Goal: Information Seeking & Learning: Learn about a topic

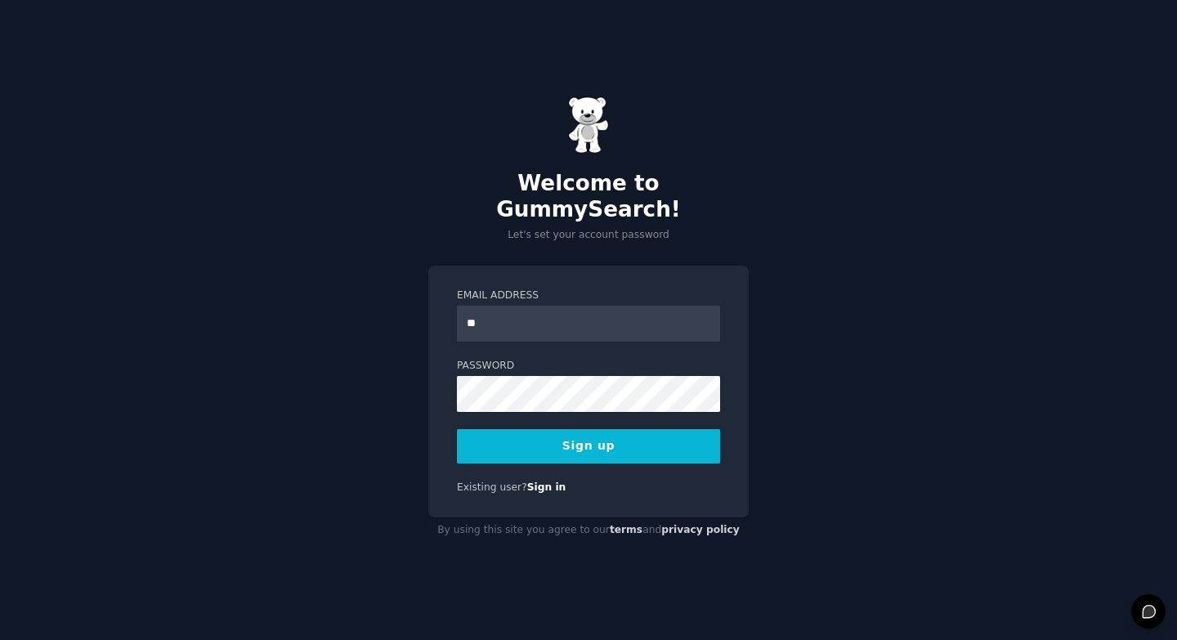
type input "*"
type input "**********"
click at [596, 429] on button "Sign up" at bounding box center [588, 446] width 263 height 34
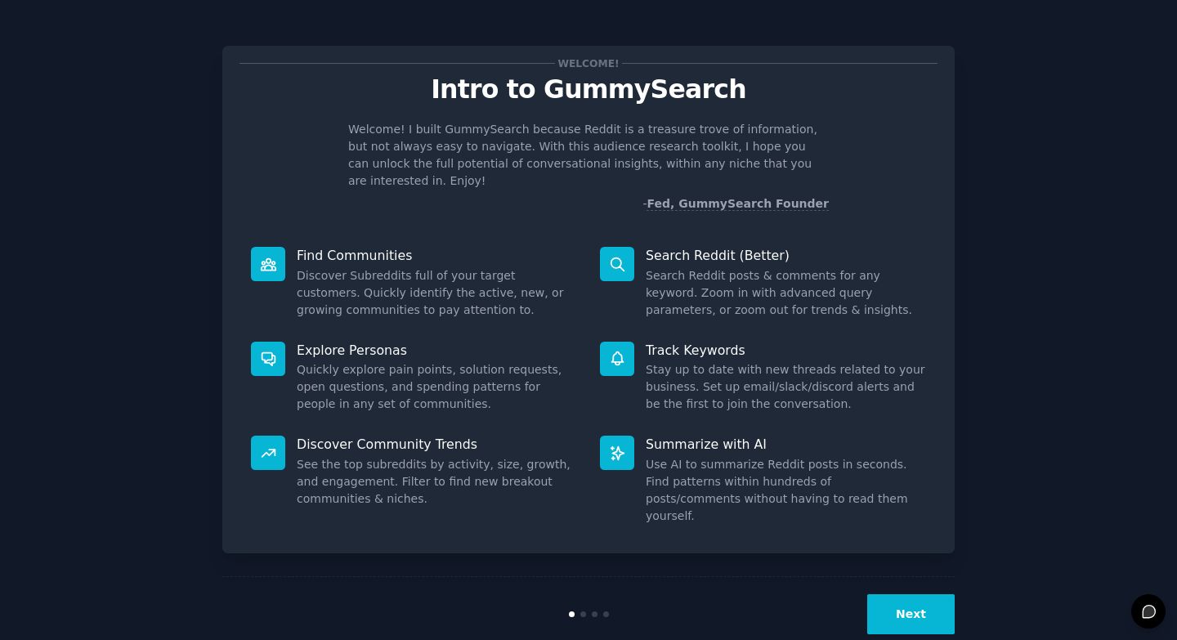
click at [918, 594] on button "Next" at bounding box center [910, 614] width 87 height 40
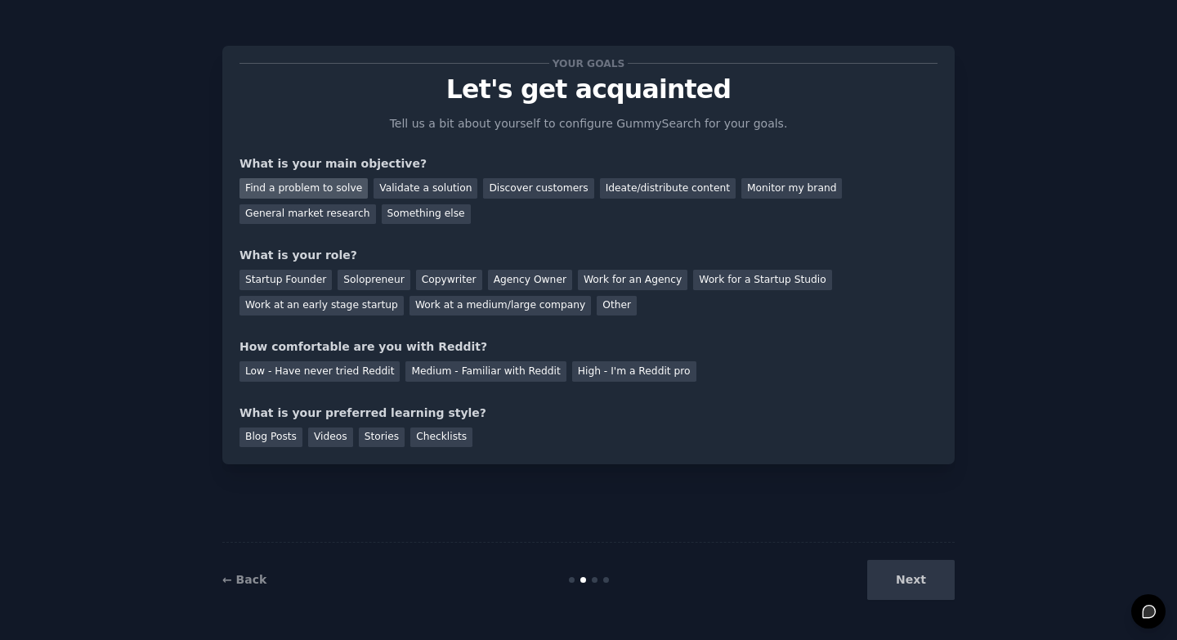
click at [322, 185] on div "Find a problem to solve" at bounding box center [303, 188] width 128 height 20
click at [474, 368] on div "Medium - Familiar with Reddit" at bounding box center [485, 371] width 160 height 20
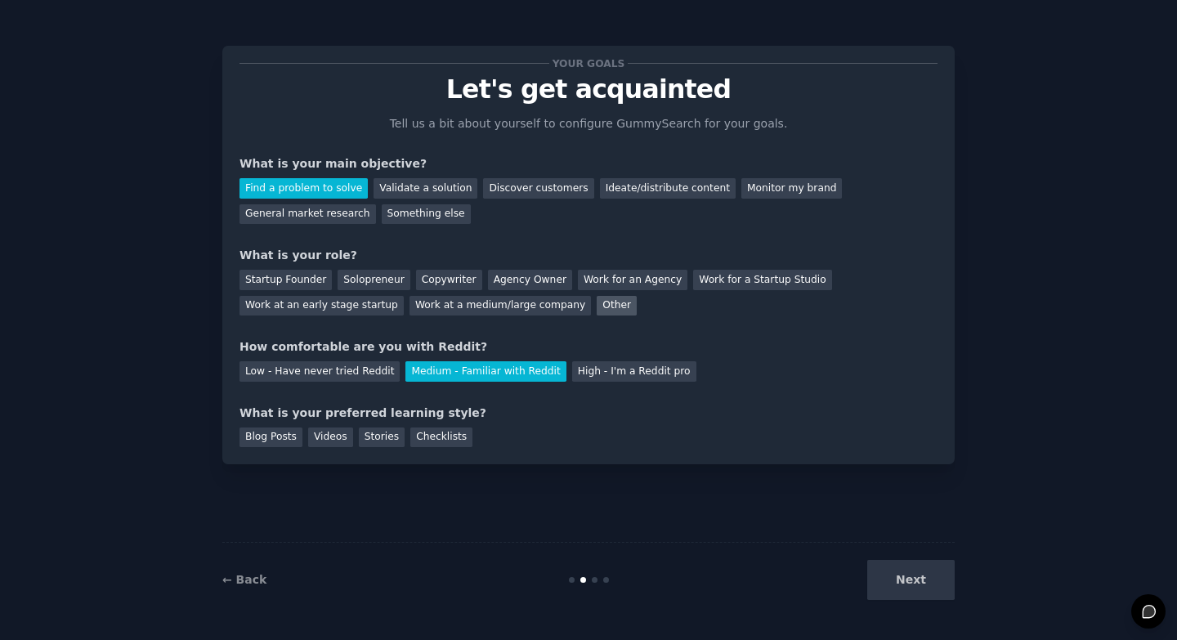
click at [599, 310] on div "Other" at bounding box center [616, 306] width 40 height 20
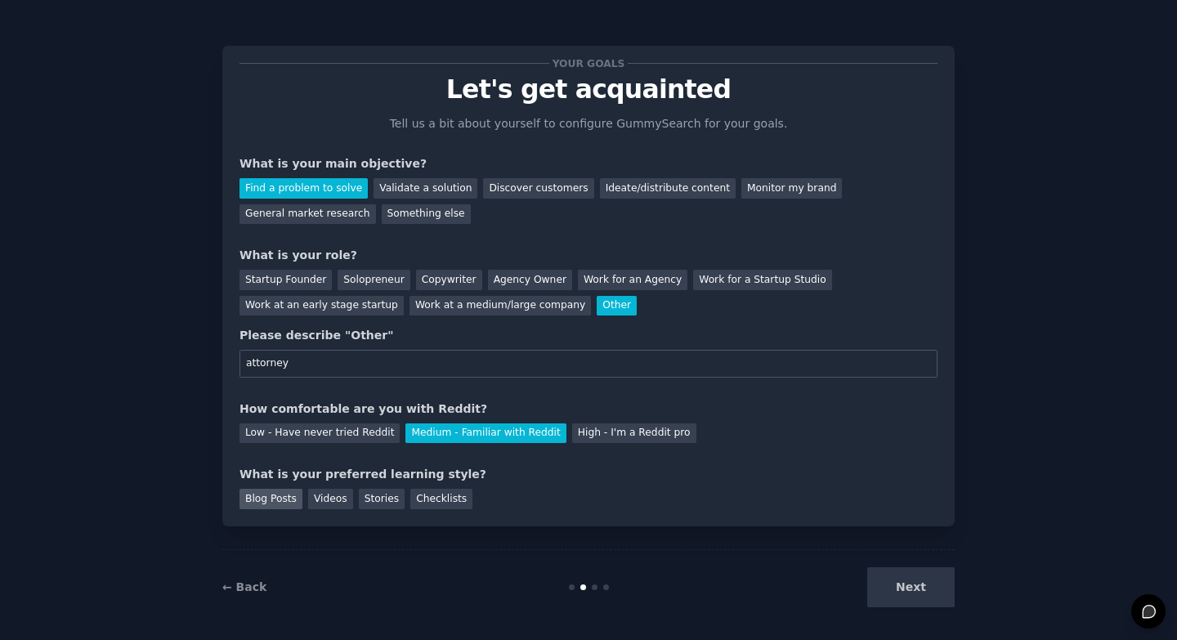
type input "attorney"
click at [282, 498] on div "Blog Posts" at bounding box center [270, 499] width 63 height 20
click at [432, 504] on div "Checklists" at bounding box center [441, 499] width 62 height 20
click at [278, 498] on div "Blog Posts" at bounding box center [270, 499] width 63 height 20
click at [927, 592] on button "Next" at bounding box center [910, 587] width 87 height 40
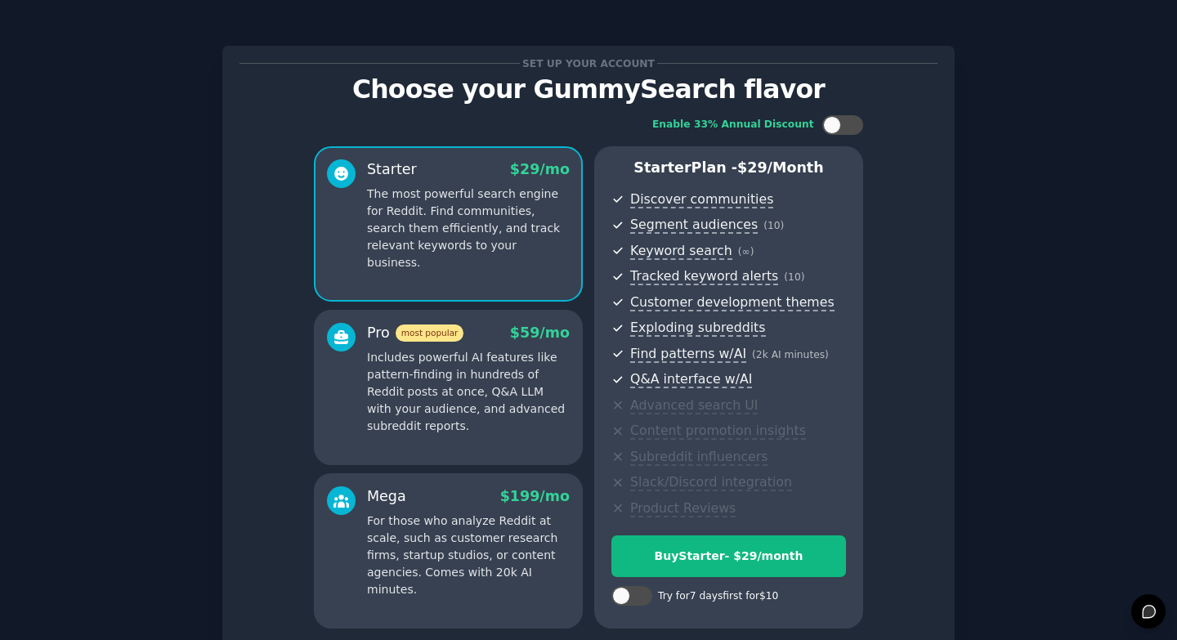
scroll to position [3, 0]
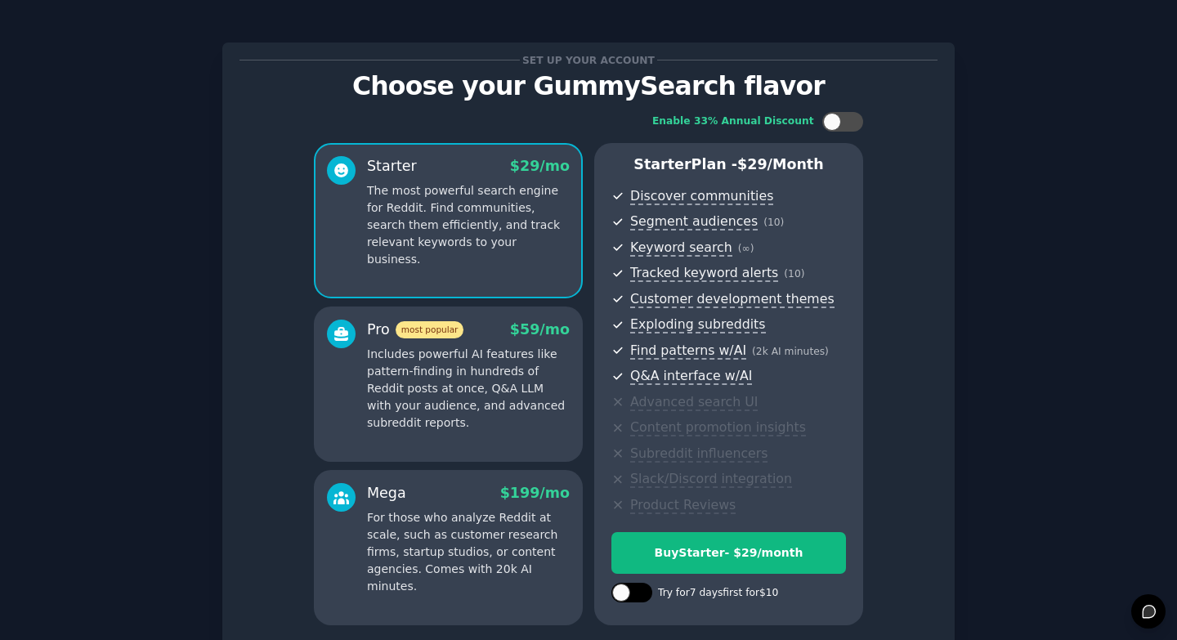
click at [638, 593] on div at bounding box center [640, 592] width 8 height 8
checkbox input "true"
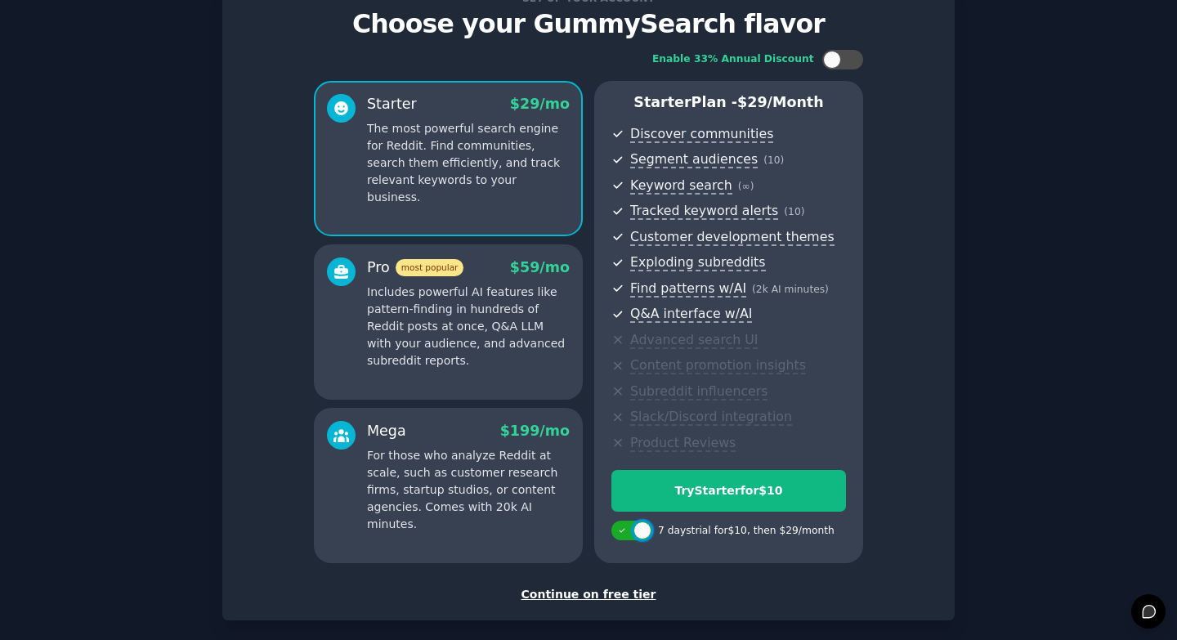
scroll to position [144, 0]
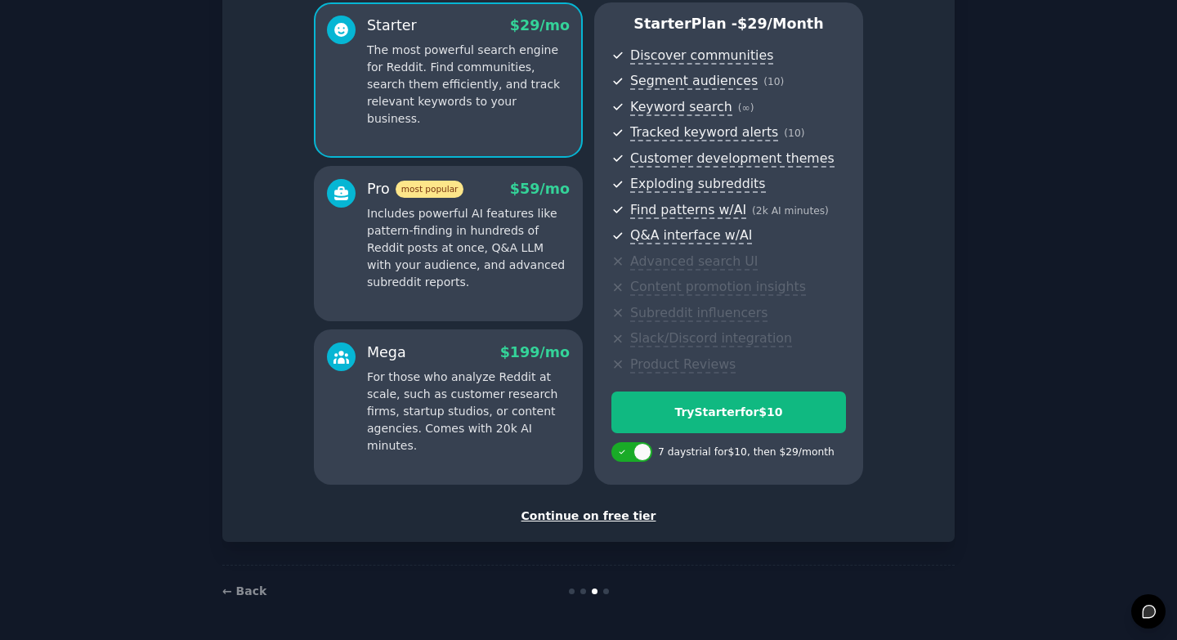
click at [597, 514] on div "Continue on free tier" at bounding box center [588, 515] width 698 height 17
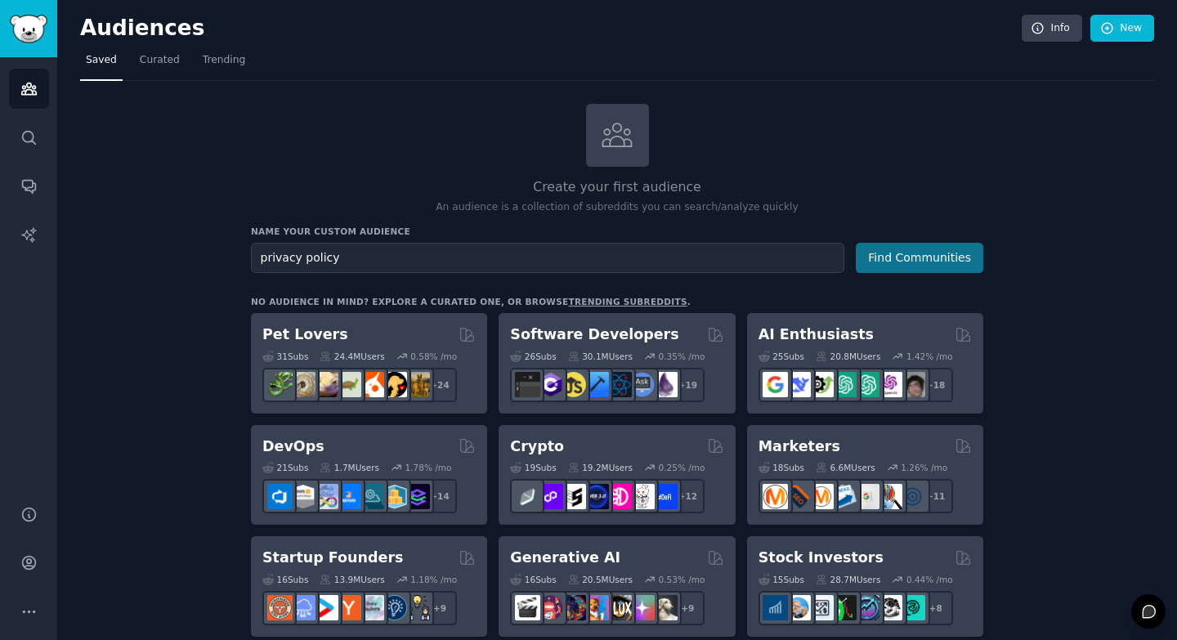
type input "privacy policy"
click at [933, 260] on button "Find Communities" at bounding box center [918, 258] width 127 height 30
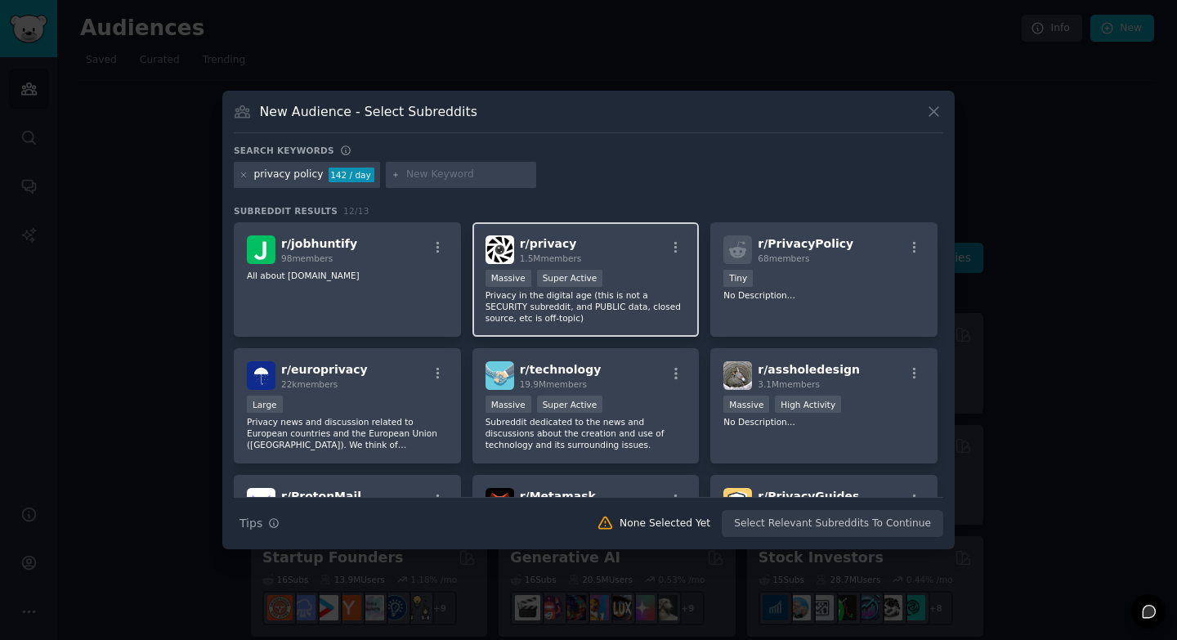
click at [630, 256] on div "r/ privacy 1.5M members" at bounding box center [585, 249] width 201 height 29
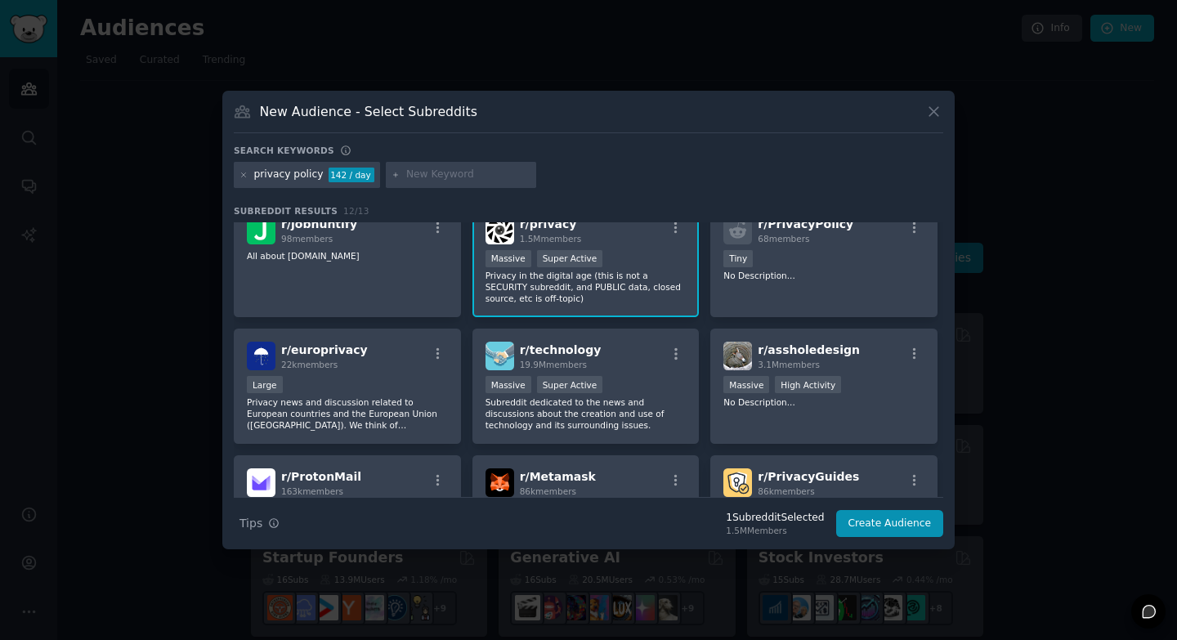
scroll to position [21, 0]
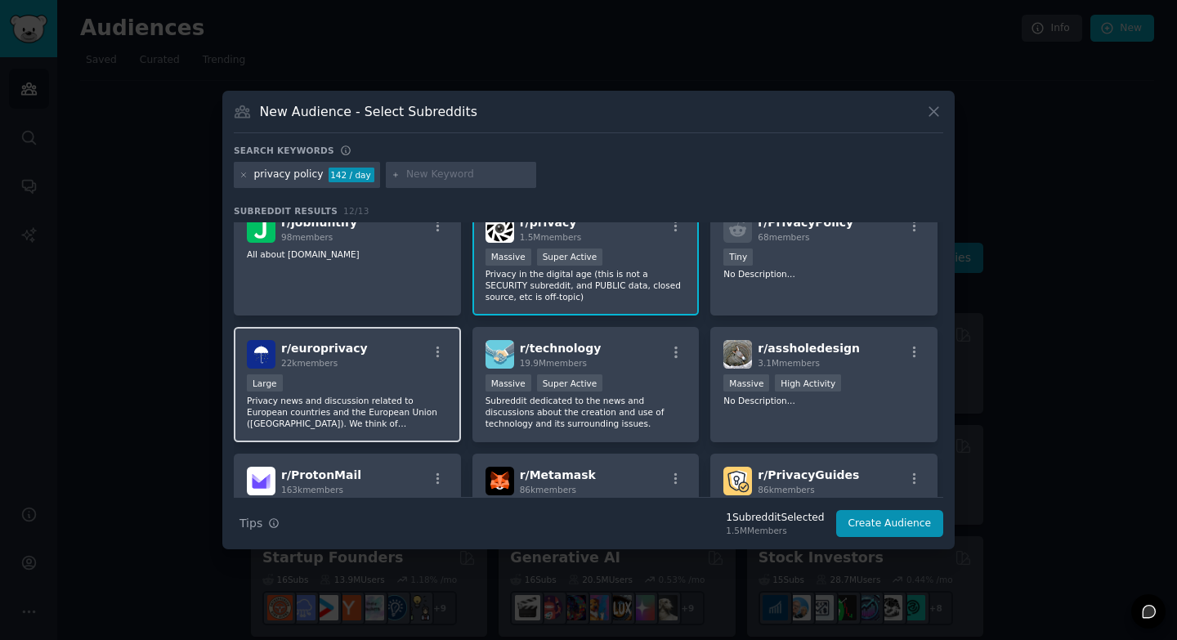
click at [333, 362] on span "22k members" at bounding box center [309, 363] width 56 height 10
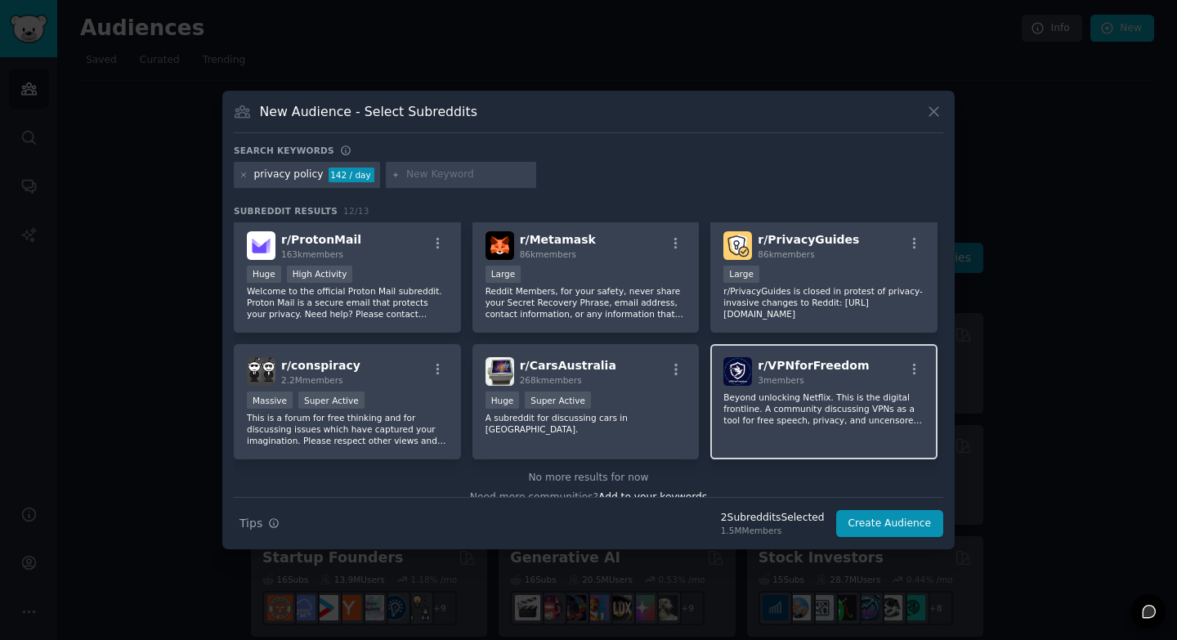
scroll to position [260, 0]
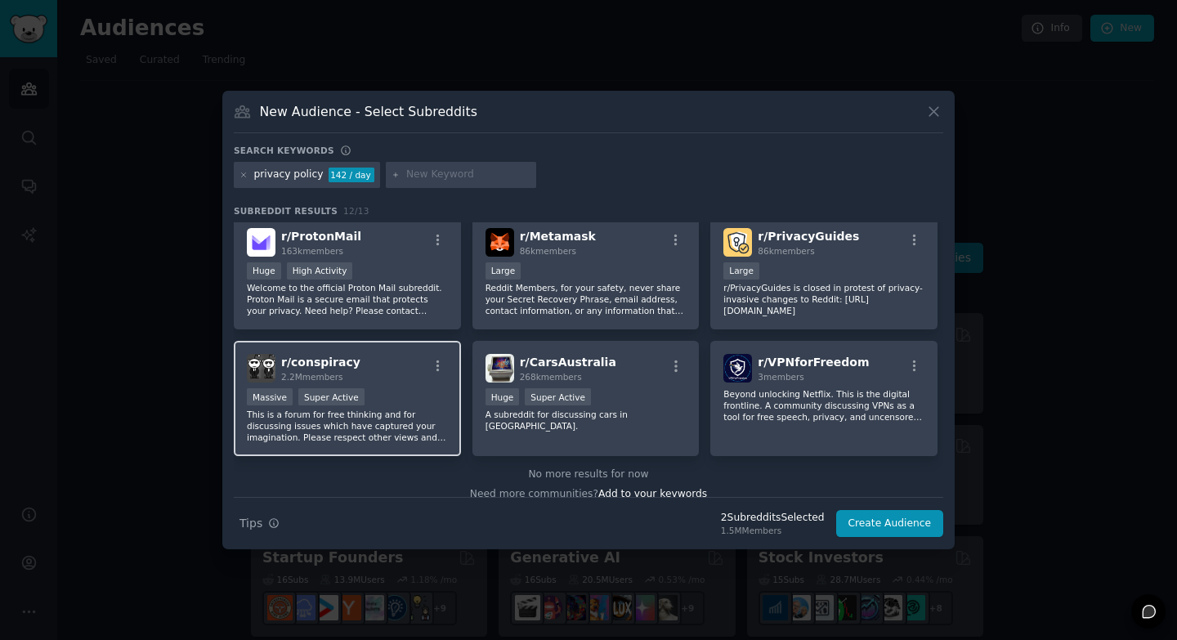
click at [397, 411] on p "This is a forum for free thinking and for discussing issues which have captured…" at bounding box center [347, 426] width 201 height 34
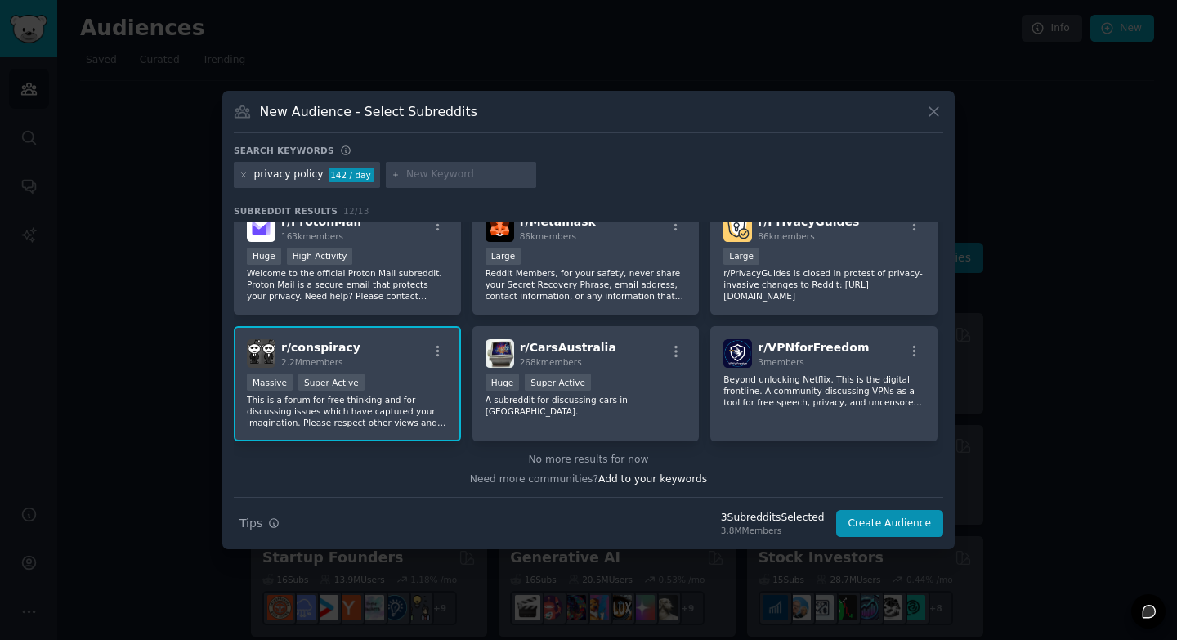
scroll to position [276, 0]
click at [887, 519] on button "Create Audience" at bounding box center [890, 524] width 108 height 28
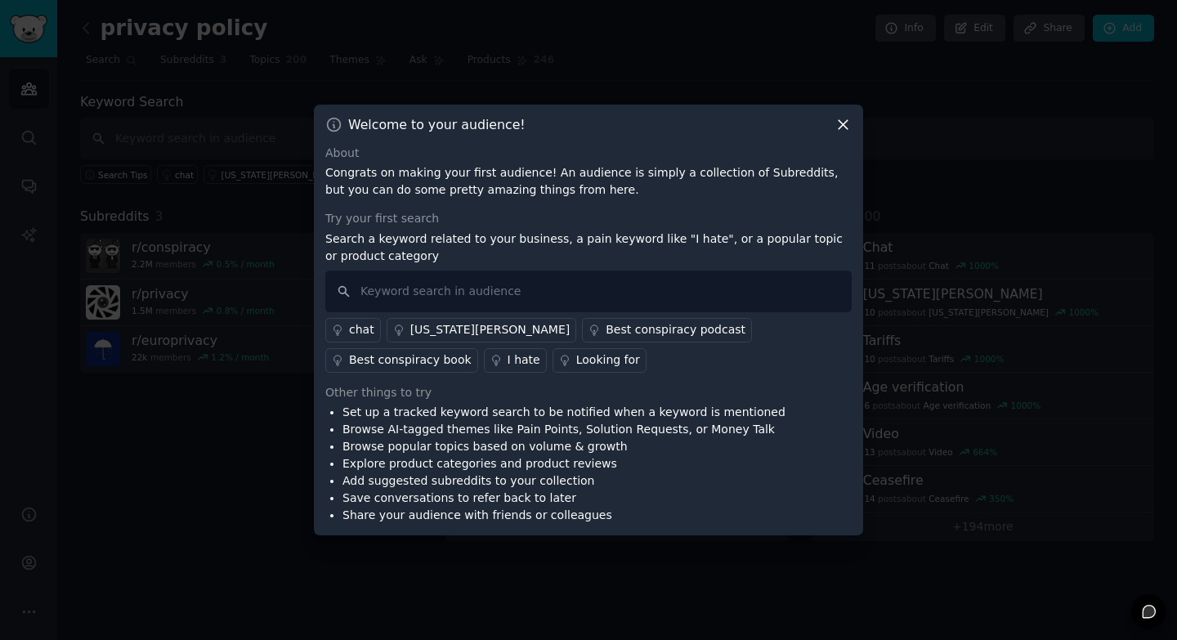
click at [576, 358] on div "Looking for" at bounding box center [608, 359] width 64 height 17
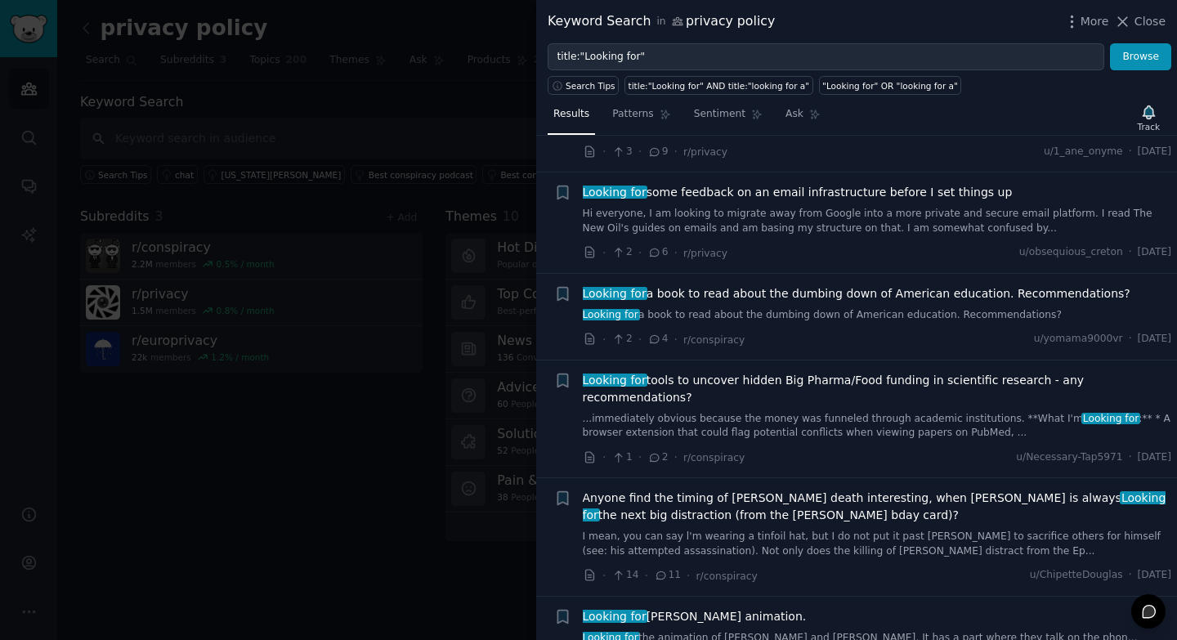
scroll to position [310, 0]
click at [1125, 28] on icon at bounding box center [1122, 21] width 17 height 17
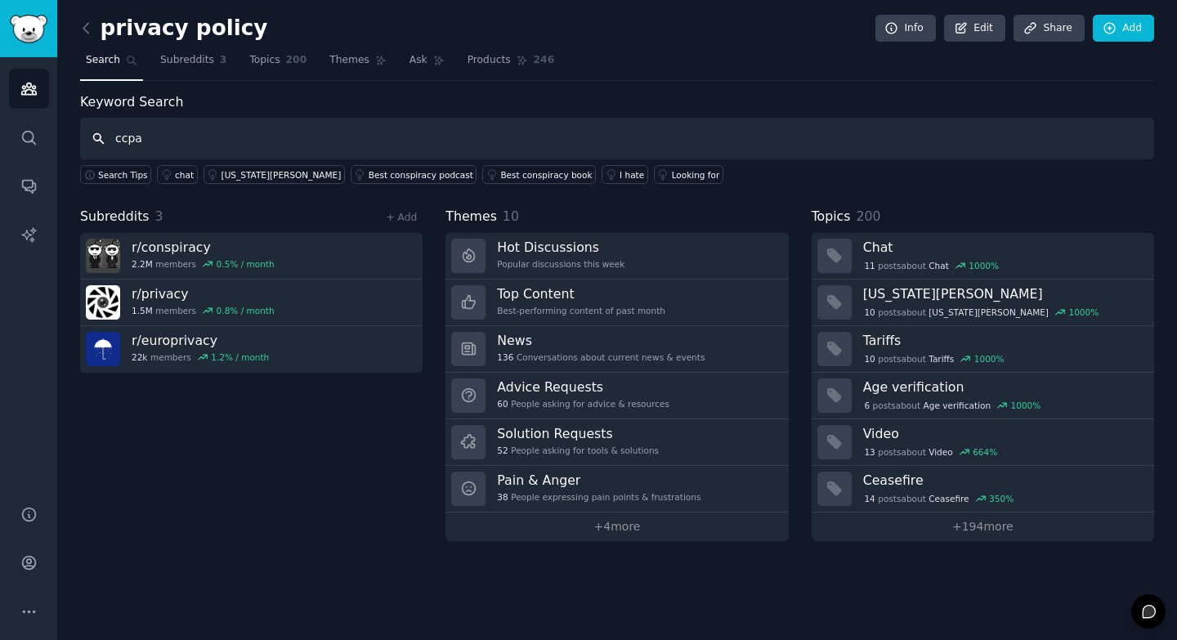
type input "ccpa"
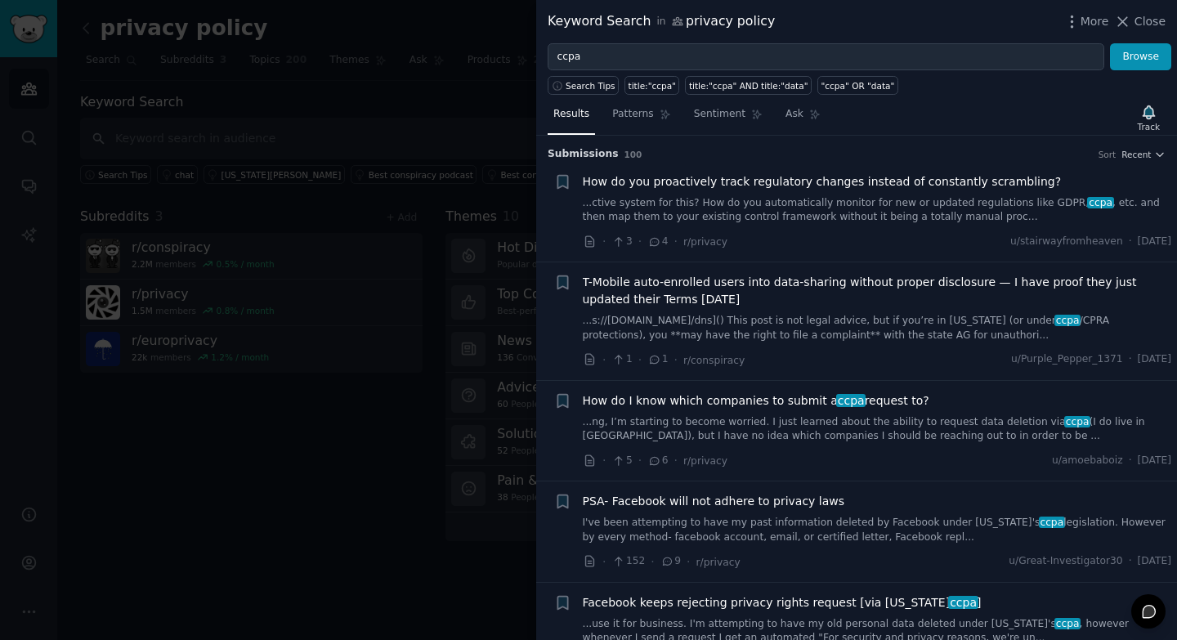
click at [745, 180] on span "How do you proactively track regulatory changes instead of constantly scramblin…" at bounding box center [822, 181] width 479 height 17
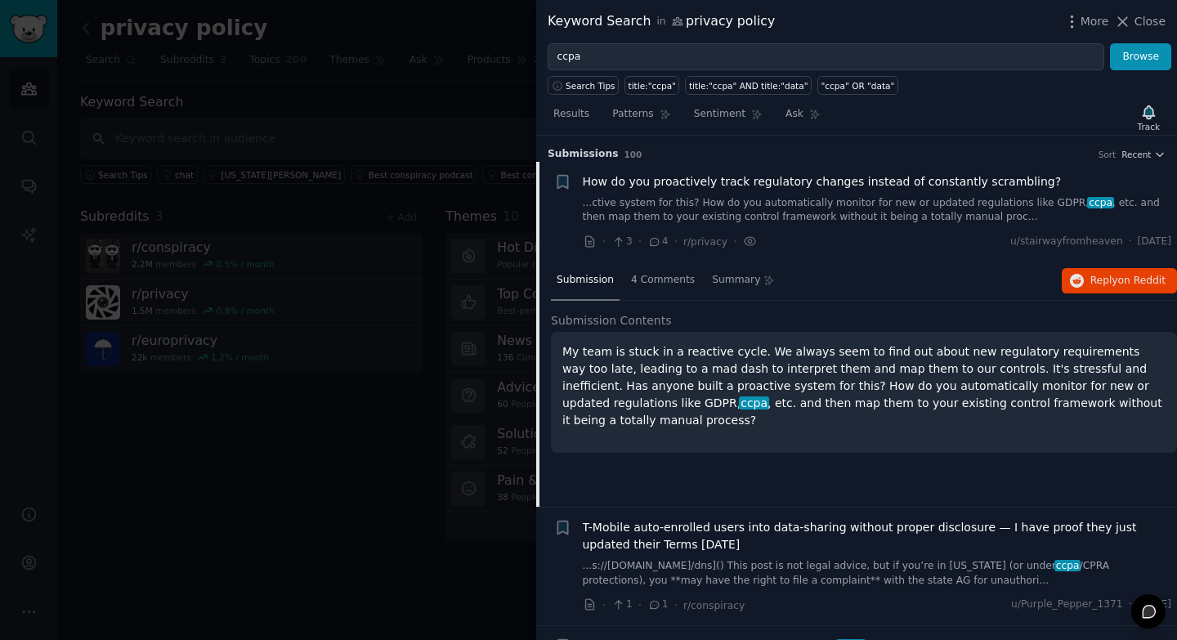
scroll to position [26, 0]
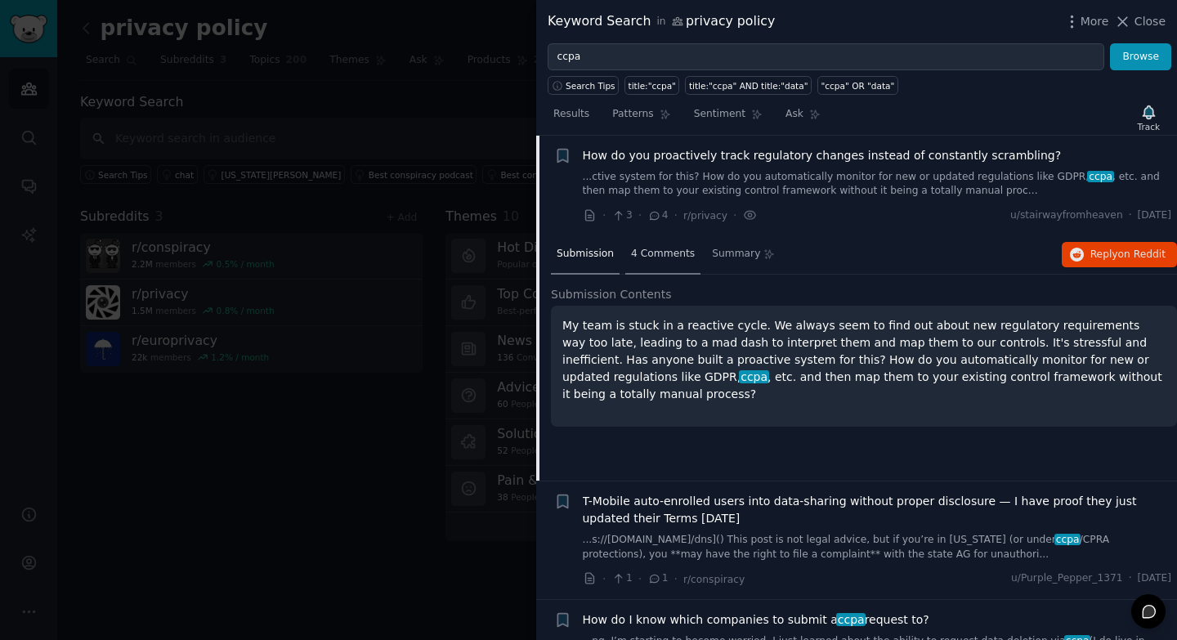
click at [676, 248] on span "4 Comments" at bounding box center [663, 254] width 64 height 15
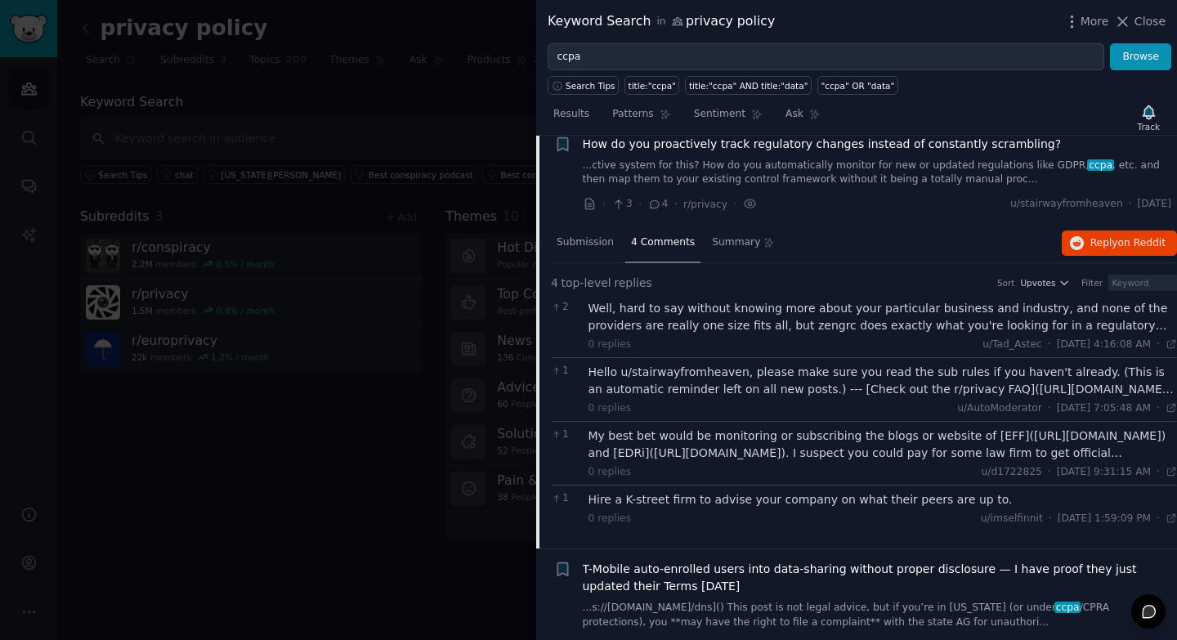
scroll to position [41, 0]
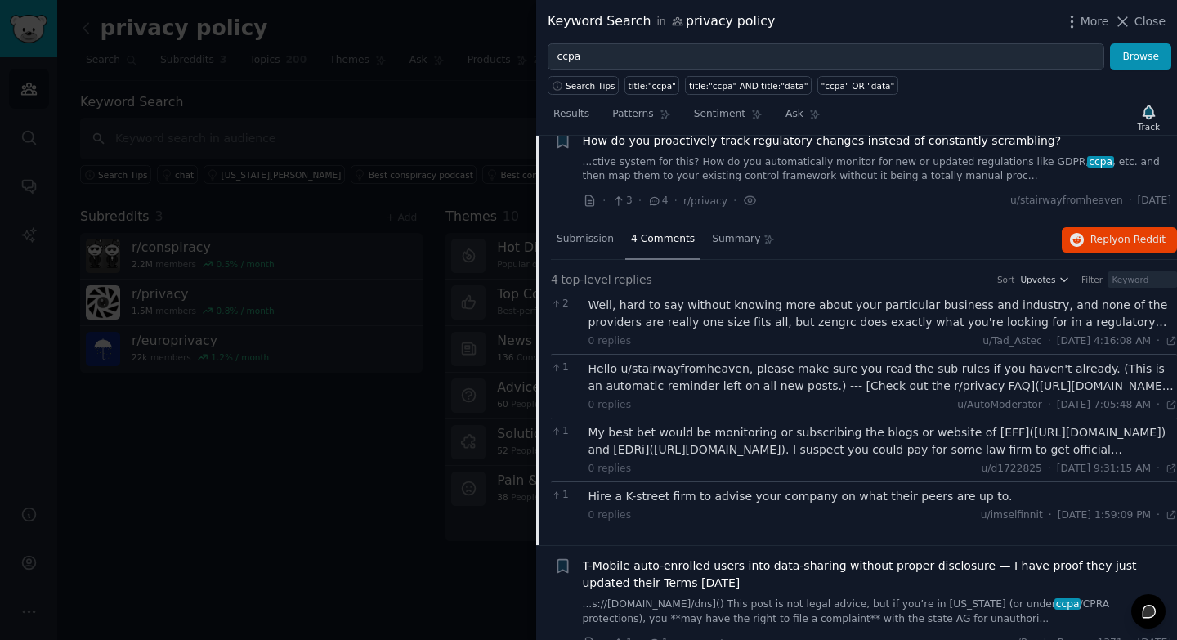
click at [882, 430] on div "My best bet would be monitoring or subscribing the blogs or website of [EFF]([U…" at bounding box center [882, 441] width 589 height 34
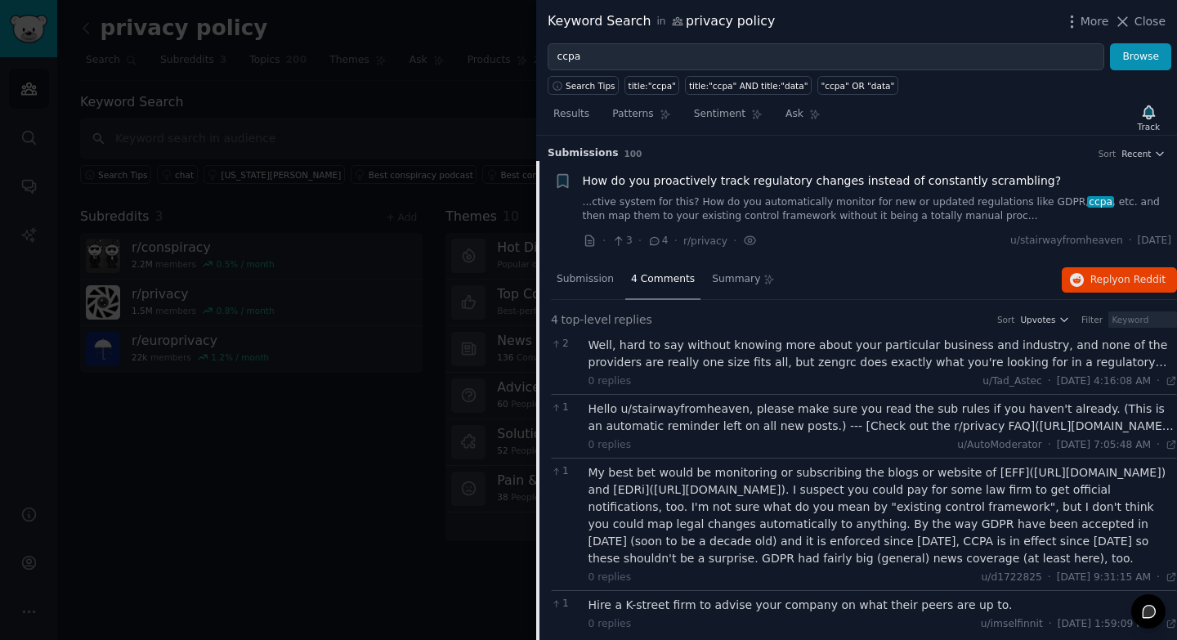
scroll to position [0, 0]
click at [793, 406] on div "Hello u/stairwayfromheaven, please make sure you read the sub rules if you have…" at bounding box center [882, 418] width 589 height 34
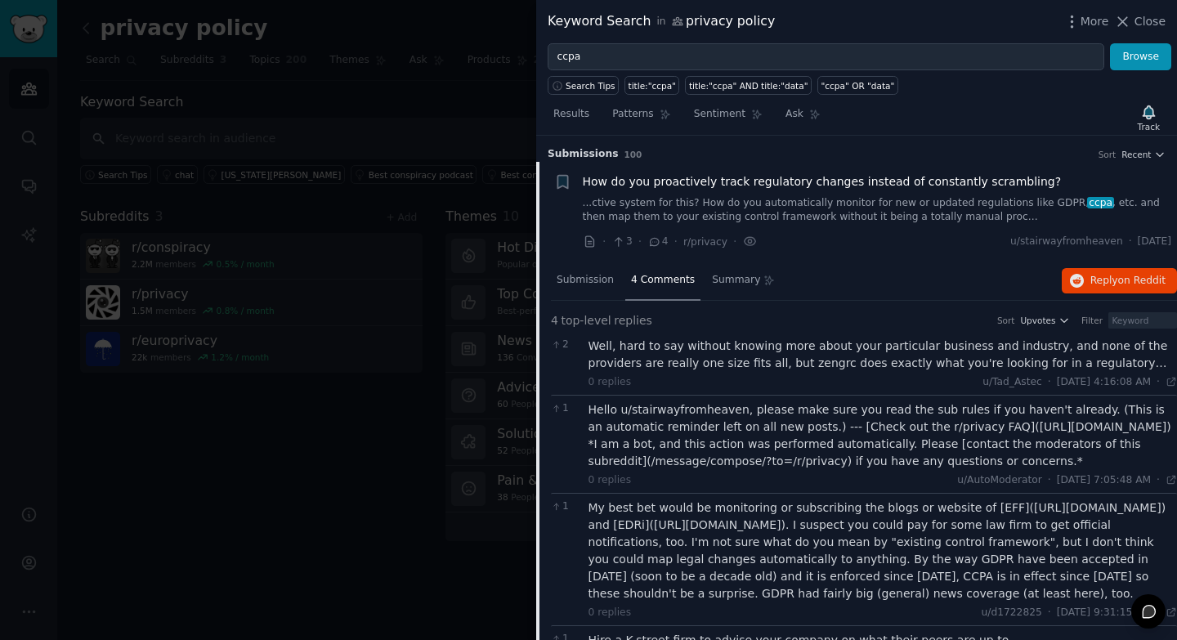
click at [757, 343] on div "Well, hard to say without knowing more about your particular business and indus…" at bounding box center [882, 354] width 589 height 34
